Goal: Use online tool/utility: Use online tool/utility

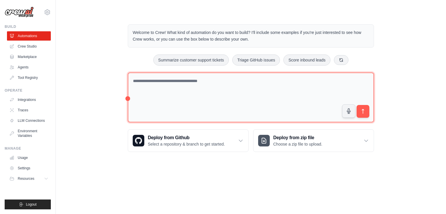
click at [210, 80] on textarea at bounding box center [251, 98] width 246 height 50
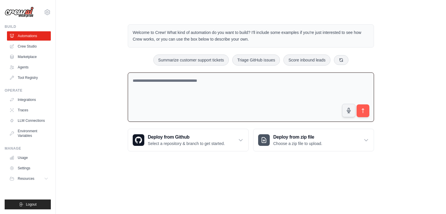
click at [195, 76] on textarea at bounding box center [251, 98] width 246 height 50
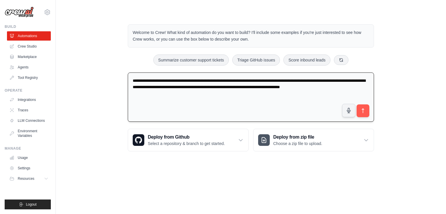
type textarea "**********"
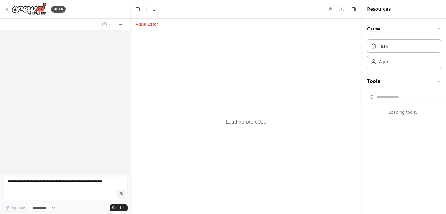
select select "****"
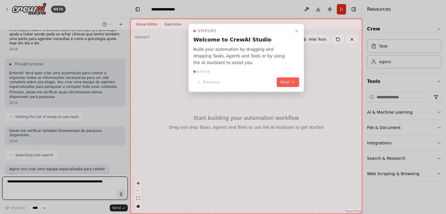
scroll to position [19, 0]
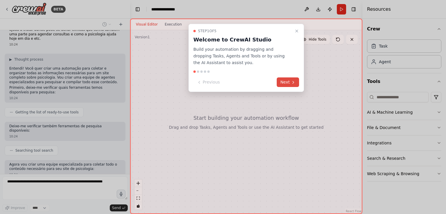
click at [279, 79] on button "Next" at bounding box center [288, 82] width 22 height 10
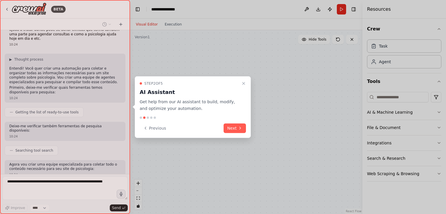
scroll to position [53, 0]
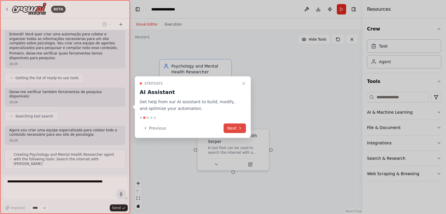
click at [229, 129] on button "Next" at bounding box center [234, 128] width 22 height 10
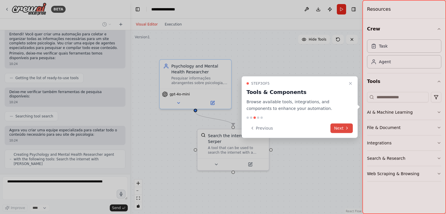
click at [336, 130] on button "Next" at bounding box center [341, 128] width 22 height 10
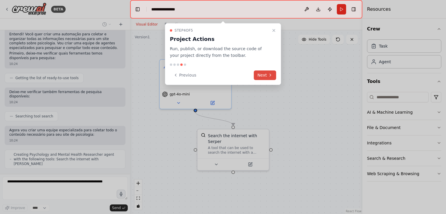
click at [266, 77] on button "Next" at bounding box center [265, 76] width 22 height 10
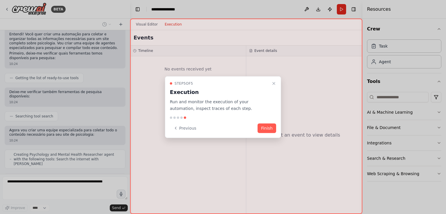
scroll to position [72, 0]
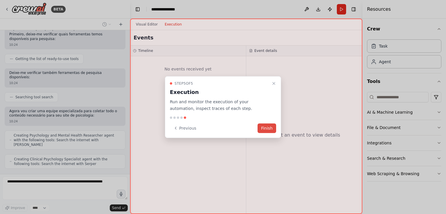
click at [267, 133] on button "Finish" at bounding box center [266, 128] width 19 height 10
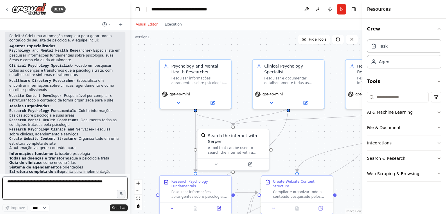
scroll to position [387, 0]
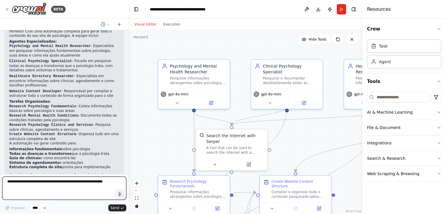
drag, startPoint x: 128, startPoint y: 142, endPoint x: 129, endPoint y: 154, distance: 12.0
click at [129, 154] on div "BETA quero que você crie um site sobre psicologia contendo todas as informações…" at bounding box center [223, 107] width 446 height 214
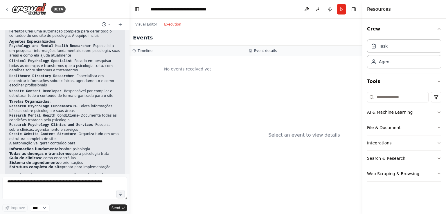
click at [172, 25] on button "Execution" at bounding box center [173, 24] width 24 height 7
click at [143, 26] on button "Visual Editor" at bounding box center [146, 24] width 29 height 7
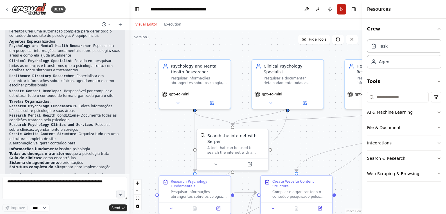
click at [341, 9] on button "Run" at bounding box center [341, 9] width 9 height 10
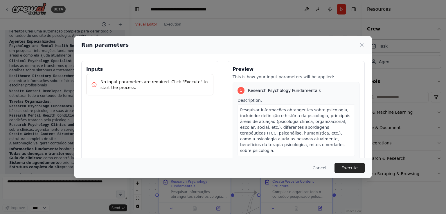
click at [131, 30] on div "Run parameters Inputs No input parameters are required. Click "Execute" to star…" at bounding box center [223, 107] width 446 height 214
